Goal: Entertainment & Leisure: Consume media (video, audio)

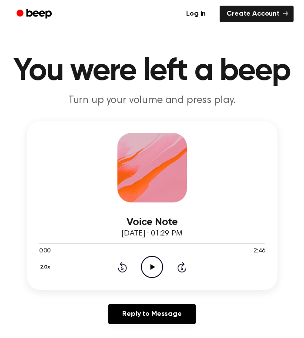
click at [153, 269] on icon "Play Audio" at bounding box center [152, 267] width 22 height 22
click at [150, 263] on icon "Play Audio" at bounding box center [152, 267] width 22 height 22
click at [152, 263] on icon "Play Audio" at bounding box center [152, 267] width 22 height 22
